Goal: Transaction & Acquisition: Purchase product/service

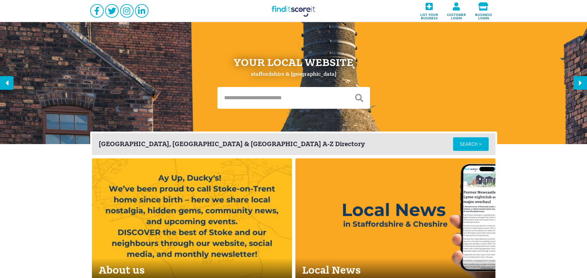
click at [255, 93] on input "text" at bounding box center [282, 98] width 131 height 22
type input "********"
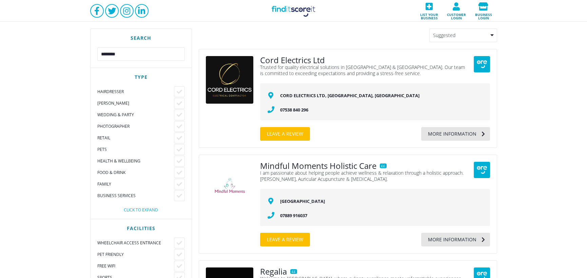
drag, startPoint x: 155, startPoint y: 203, endPoint x: 152, endPoint y: 128, distance: 75.0
click at [288, 9] on link "Find it Score it" at bounding box center [294, 11] width 68 height 22
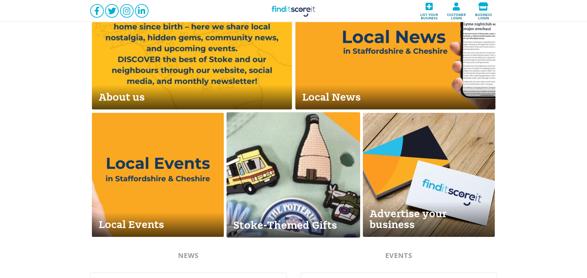
scroll to position [161, 0]
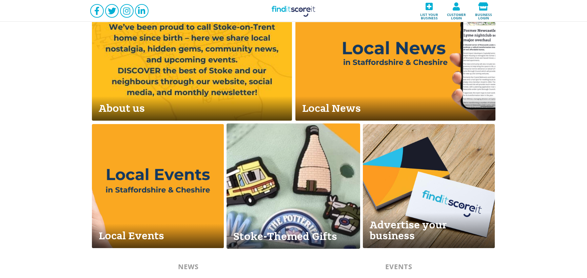
click at [277, 173] on link "Stoke-Themed Gifts" at bounding box center [293, 185] width 133 height 125
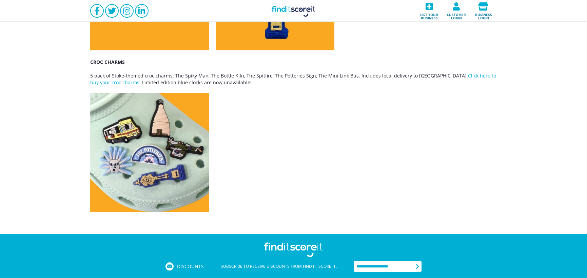
scroll to position [509, 0]
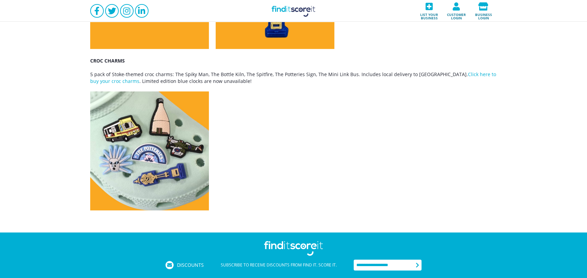
click at [265, 131] on p at bounding box center [293, 151] width 407 height 120
click at [220, 81] on link "Click here to buy your croc charms" at bounding box center [293, 77] width 406 height 13
